Goal: Book appointment/travel/reservation

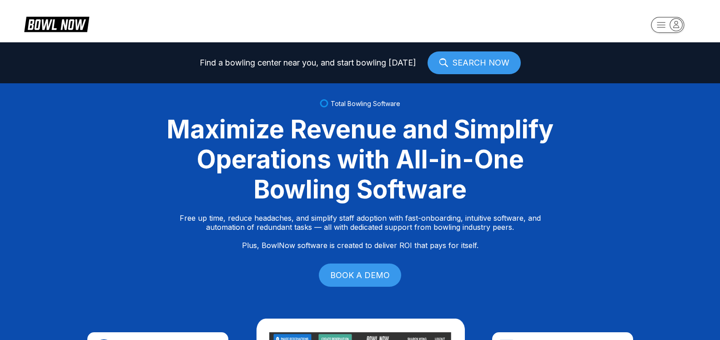
click at [681, 31] on rect "button" at bounding box center [667, 24] width 33 height 15
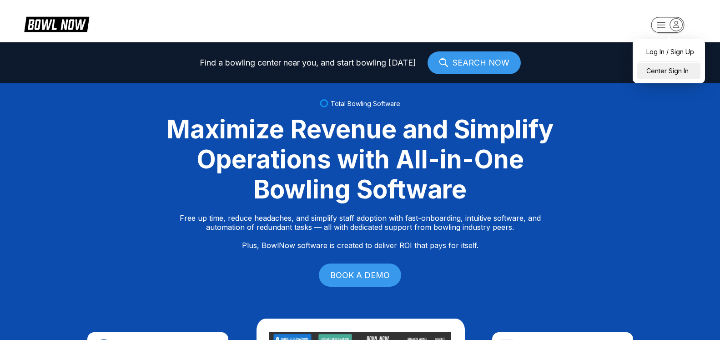
click at [675, 73] on div "Center Sign In" at bounding box center [668, 71] width 63 height 16
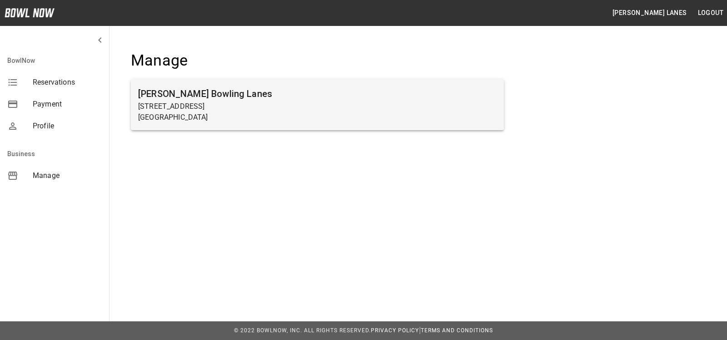
click at [261, 95] on h6 "Sims Bowling Lanes" at bounding box center [317, 93] width 359 height 15
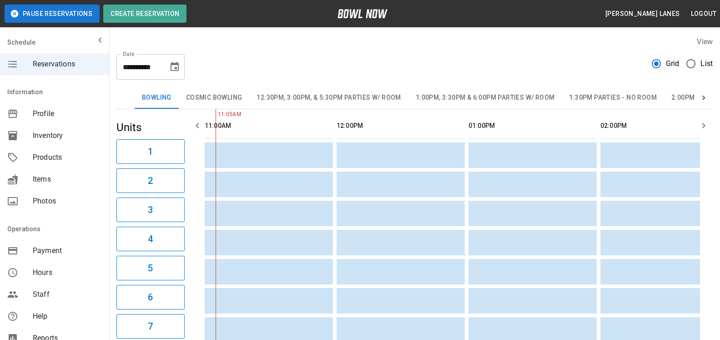
click at [701, 63] on span "List" at bounding box center [706, 63] width 12 height 11
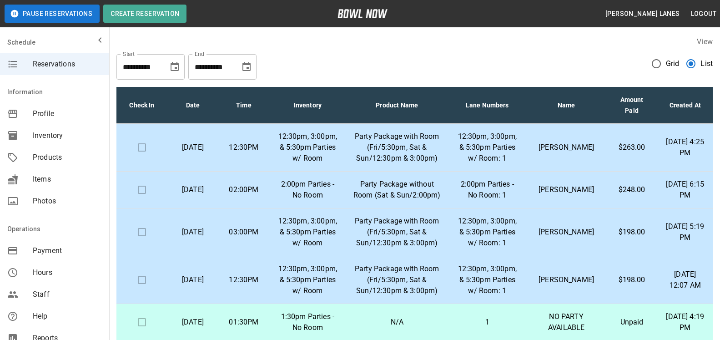
click at [248, 71] on icon "Choose date, selected date is Nov 10, 2025" at bounding box center [246, 66] width 11 height 11
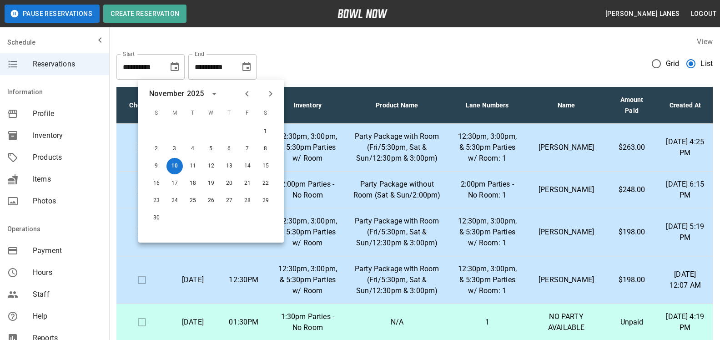
click at [270, 91] on icon "Next month" at bounding box center [270, 93] width 3 height 5
click at [263, 190] on button "24" at bounding box center [265, 183] width 16 height 16
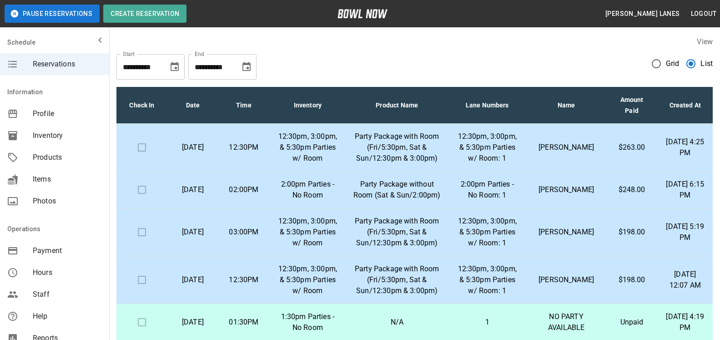
type input "**********"
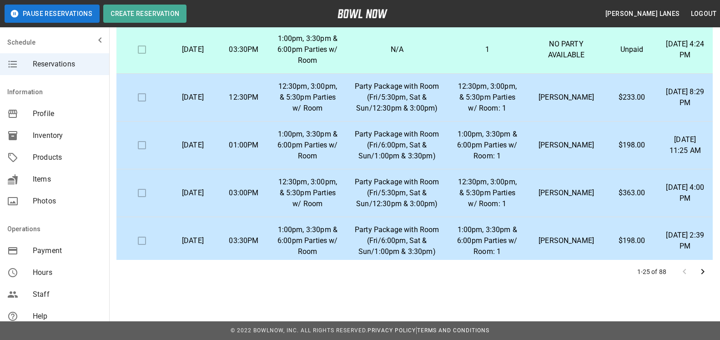
scroll to position [828, 0]
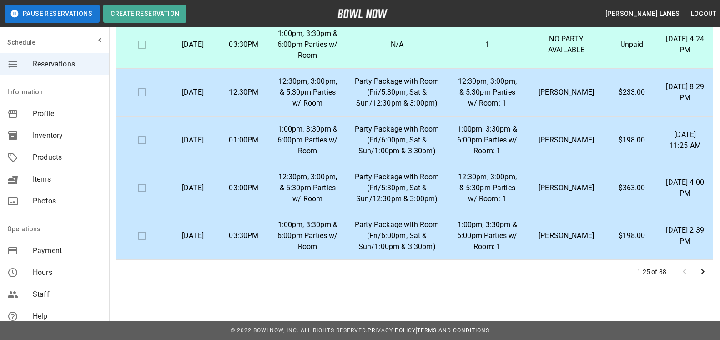
click at [706, 272] on icon "Go to next page" at bounding box center [702, 271] width 11 height 11
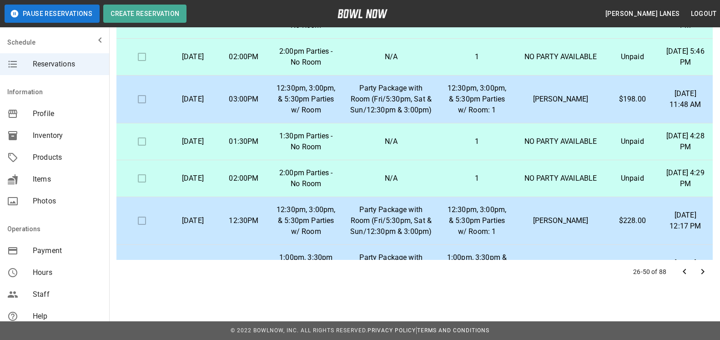
scroll to position [225, 0]
